Goal: Task Accomplishment & Management: Manage account settings

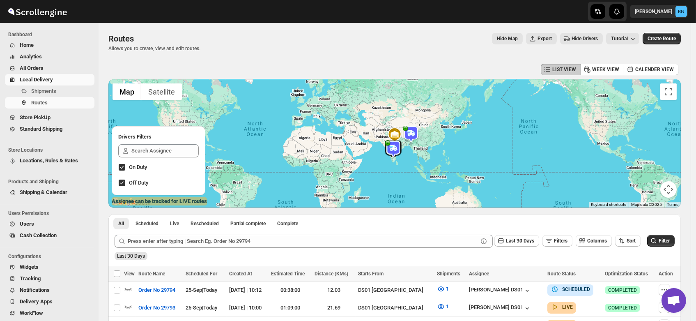
click at [37, 223] on span "Users" at bounding box center [56, 224] width 73 height 8
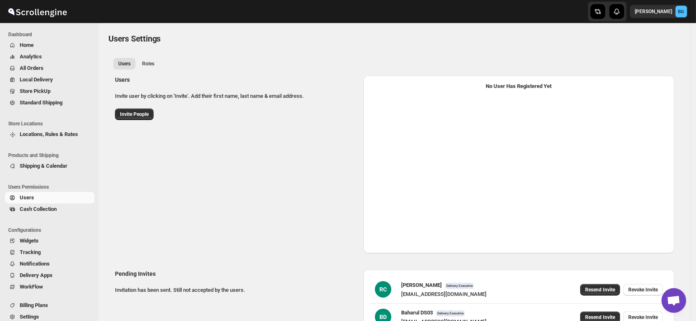
select select "637b767fbaab0276b10c91d5"
select select "637b767fbaab0276b10c91d7"
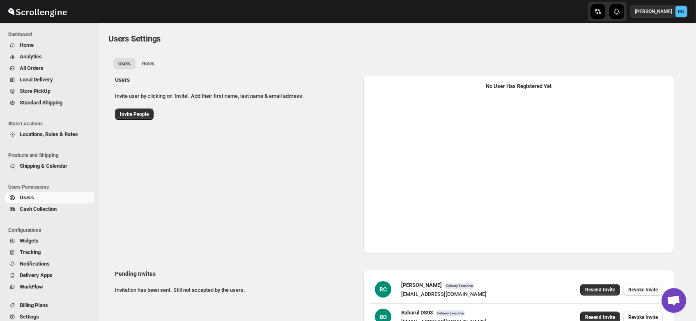
select select "637b767fbaab0276b10c91d5"
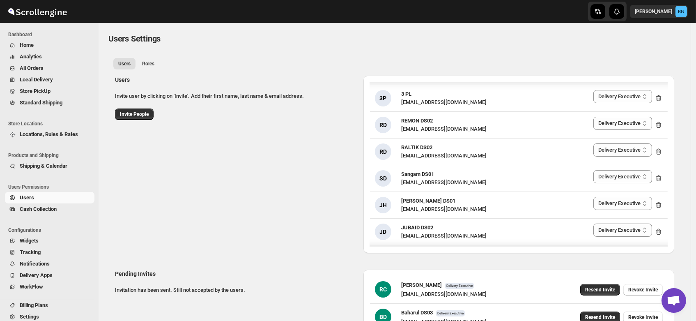
scroll to position [264, 0]
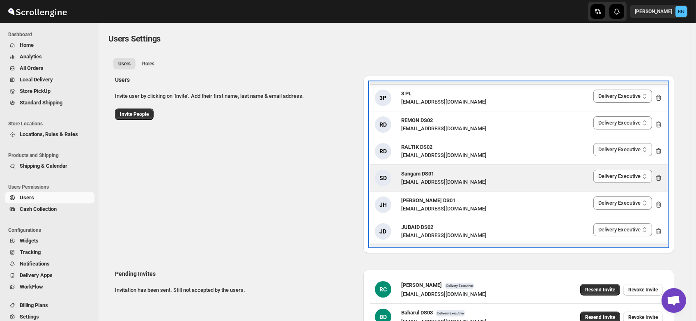
click at [417, 177] on span "Sangam DS01" at bounding box center [417, 173] width 33 height 6
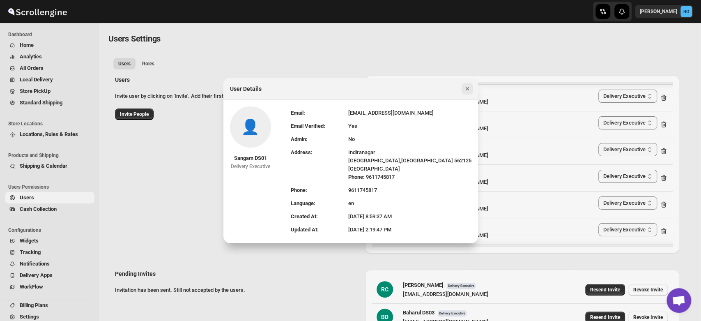
click at [468, 90] on icon "Close" at bounding box center [466, 88] width 3 height 3
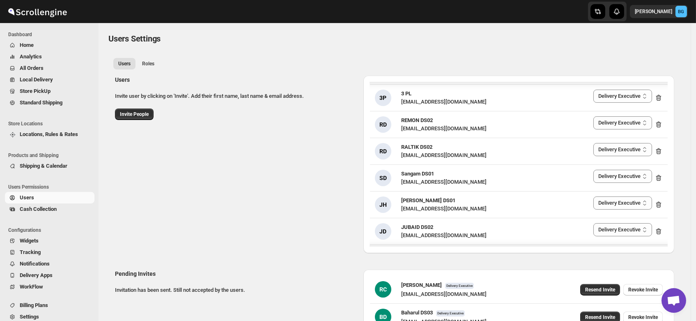
click at [258, 157] on div "Users Invite user by clicking on 'Invite'. Add their first name, last name & em…" at bounding box center [391, 161] width 566 height 184
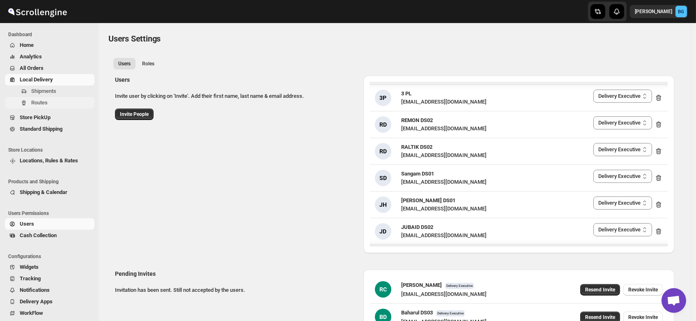
click at [35, 99] on span "Routes" at bounding box center [39, 102] width 16 height 6
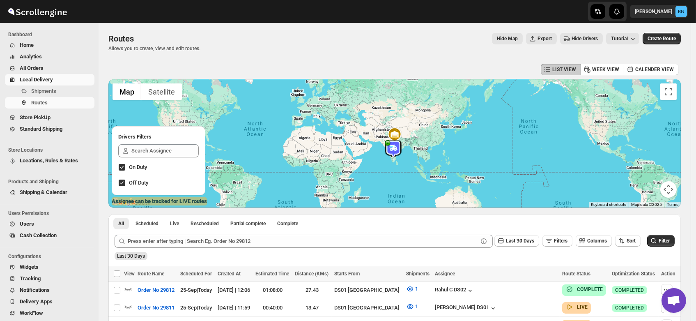
click at [29, 221] on span "Users" at bounding box center [27, 223] width 14 height 6
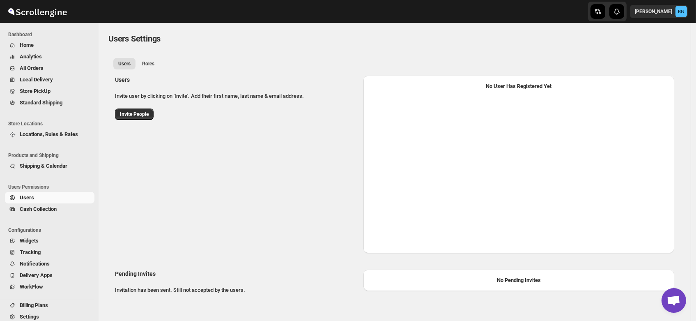
select select "637b767fbaab0276b10c91d5"
select select "637b767fbaab0276b10c91d7"
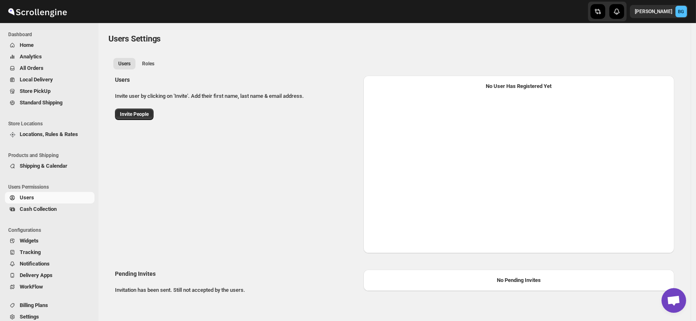
select select "637b767fbaab0276b10c91d5"
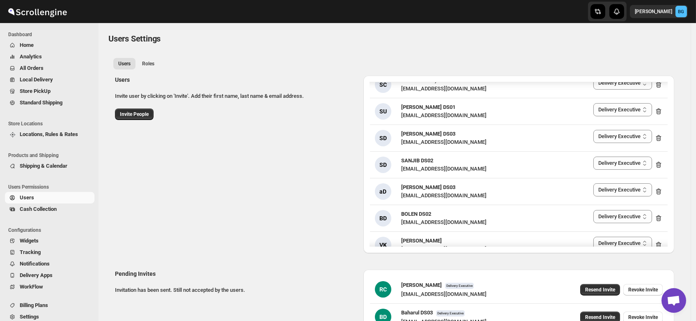
scroll to position [520, 0]
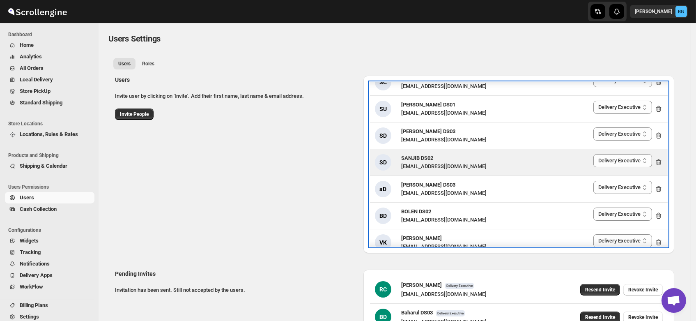
click at [416, 163] on div "[EMAIL_ADDRESS][DOMAIN_NAME]" at bounding box center [443, 166] width 85 height 8
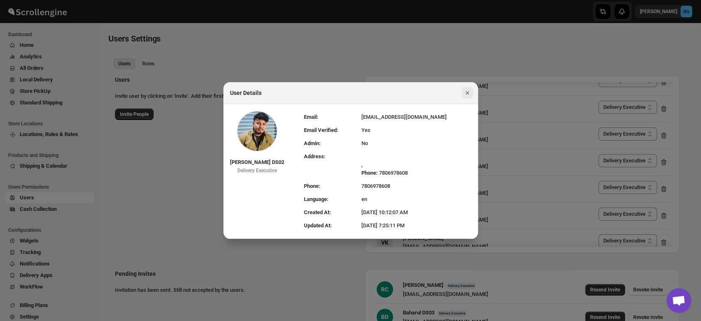
click at [466, 90] on icon "Close" at bounding box center [467, 93] width 8 height 8
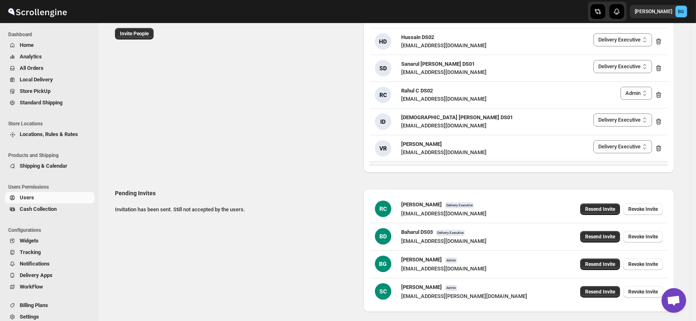
scroll to position [78, 0]
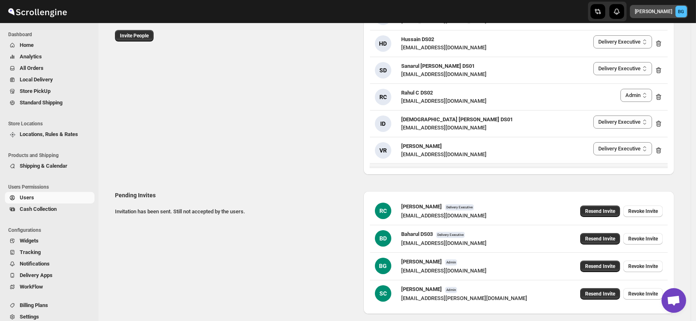
click at [684, 12] on text "BG" at bounding box center [681, 11] width 6 height 5
click at [669, 49] on span "Profile" at bounding box center [663, 48] width 16 height 6
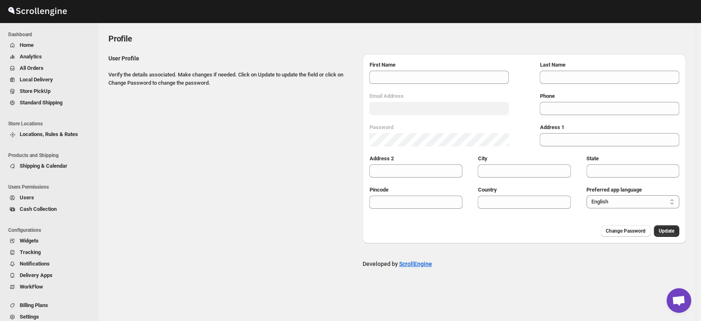
type input "[PERSON_NAME]"
type input "[PERSON_NAME][EMAIL_ADDRESS][PERSON_NAME][DOMAIN_NAME]"
click at [627, 231] on span "Change Password" at bounding box center [626, 230] width 40 height 7
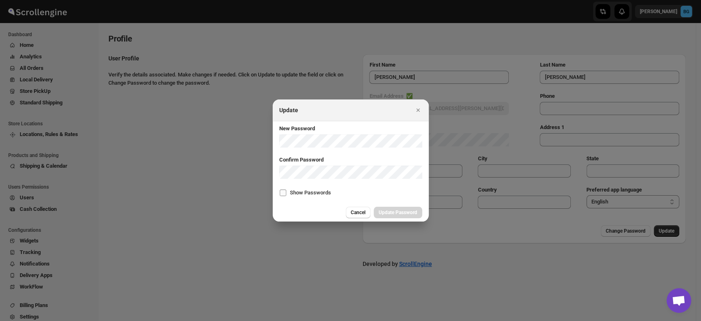
click at [282, 191] on input "Show Passwords" at bounding box center [283, 192] width 7 height 7
checkbox input "true"
click at [388, 212] on span "Update Password" at bounding box center [398, 212] width 39 height 7
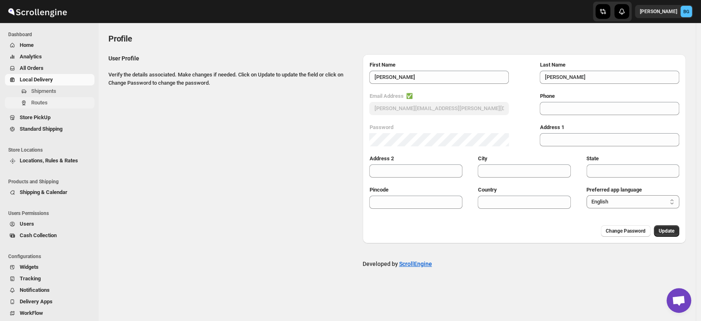
click at [44, 103] on span "Routes" at bounding box center [39, 102] width 16 height 6
